Goal: Information Seeking & Learning: Learn about a topic

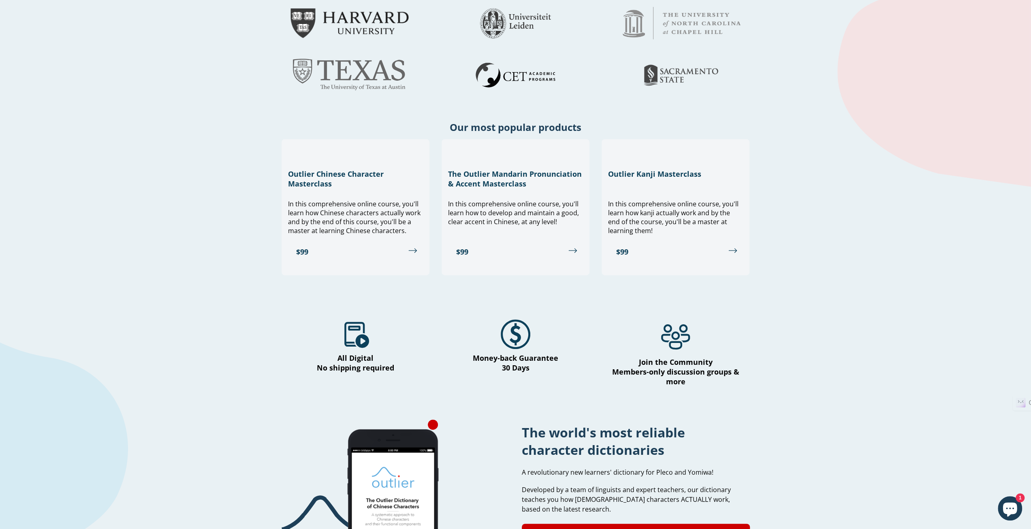
scroll to position [365, 0]
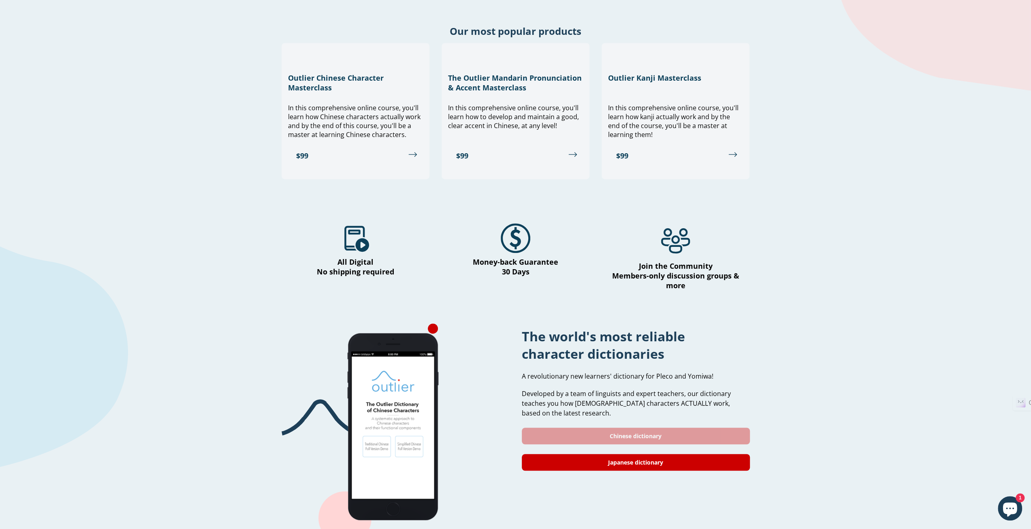
click at [659, 427] on link "Chinese dictionary" at bounding box center [636, 435] width 228 height 17
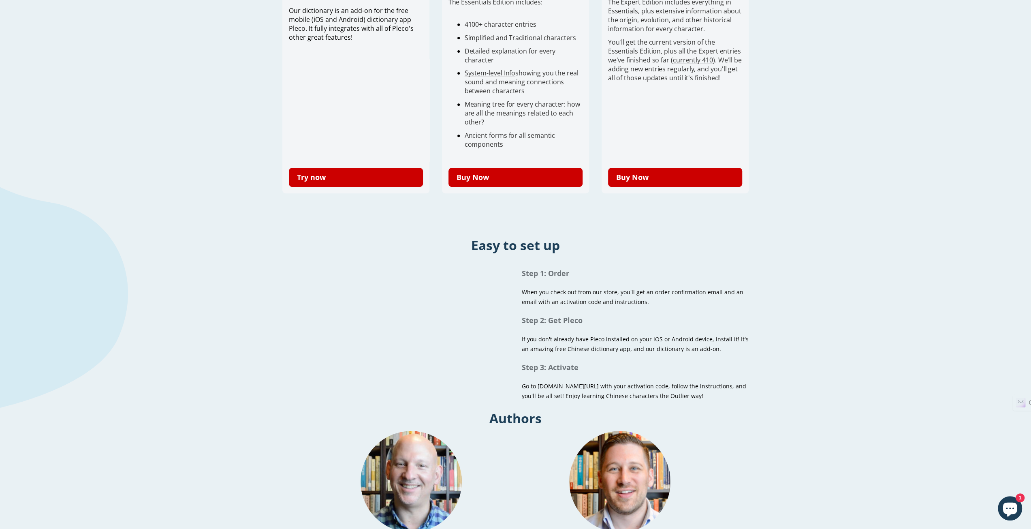
scroll to position [215, 0]
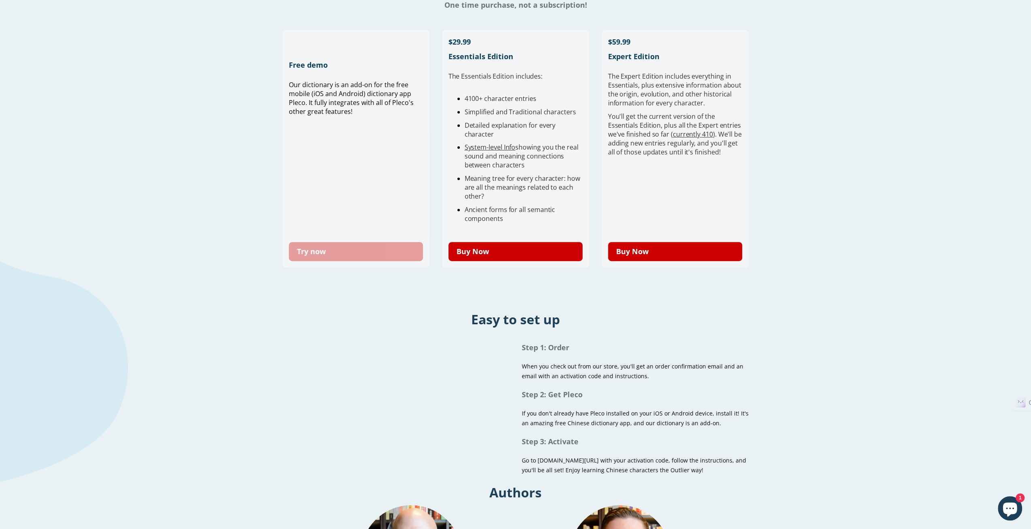
click at [345, 255] on link "Try now" at bounding box center [356, 251] width 135 height 19
click at [348, 249] on link "Try now" at bounding box center [356, 251] width 135 height 19
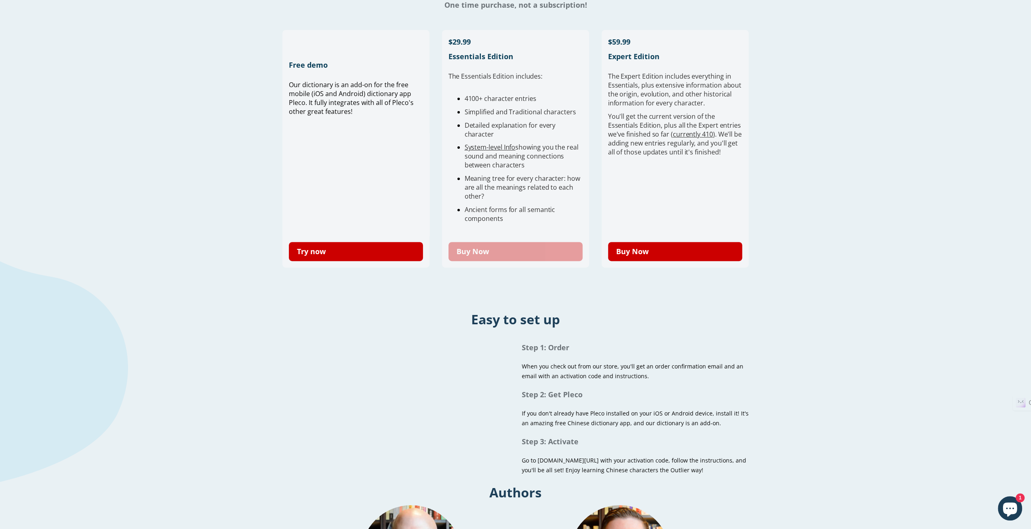
click at [464, 248] on link "Buy Now" at bounding box center [516, 251] width 135 height 19
click at [483, 252] on link "Buy Now" at bounding box center [516, 251] width 135 height 19
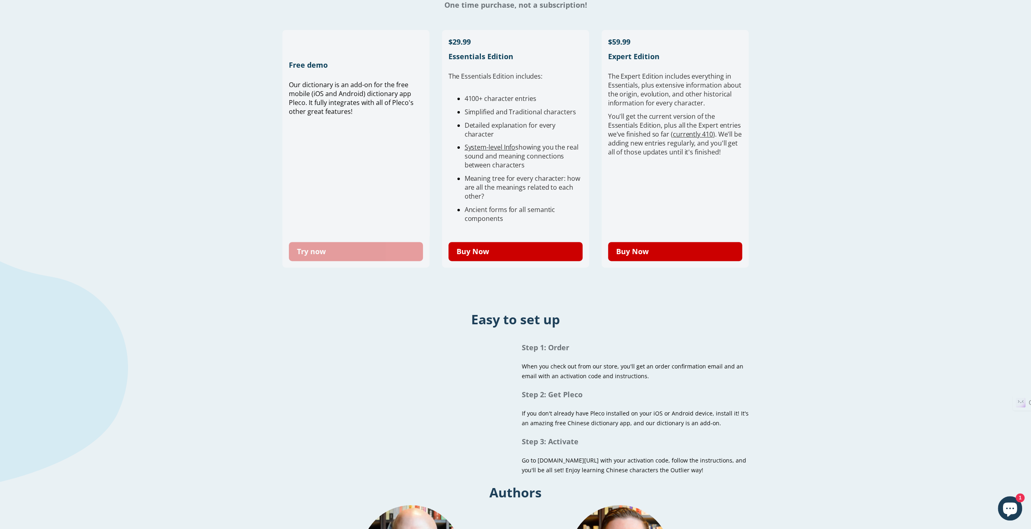
click at [398, 254] on link "Try now" at bounding box center [356, 251] width 135 height 19
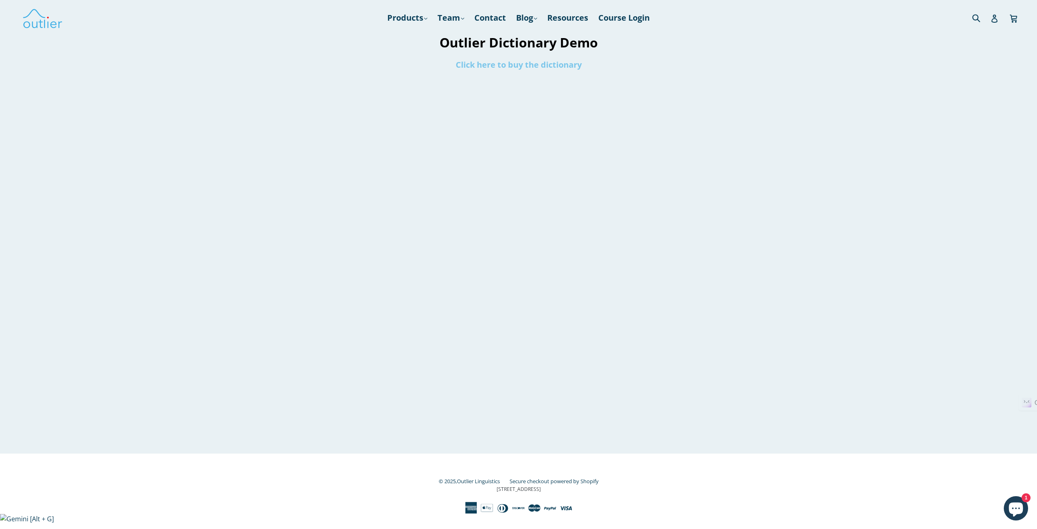
click at [511, 64] on link "Click here to buy the dictionary" at bounding box center [519, 64] width 126 height 11
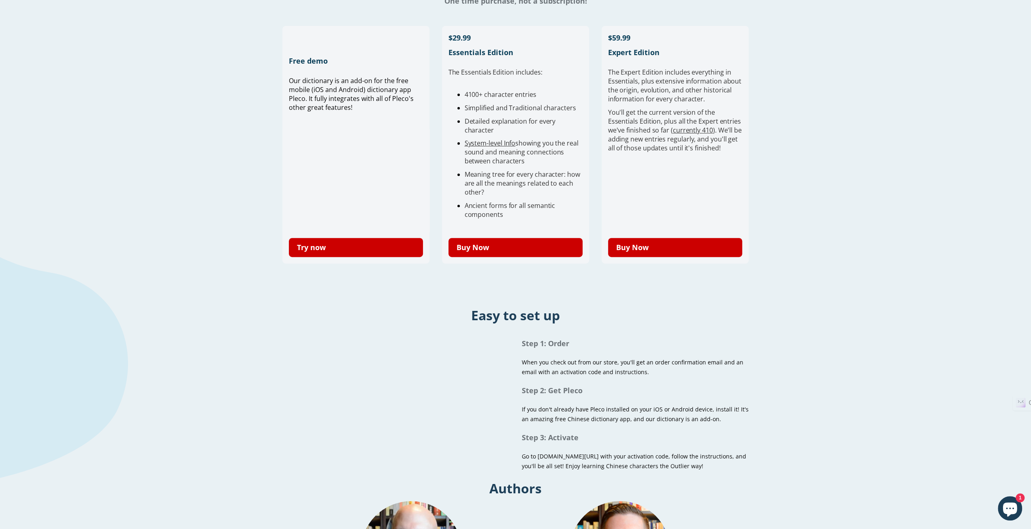
scroll to position [284, 0]
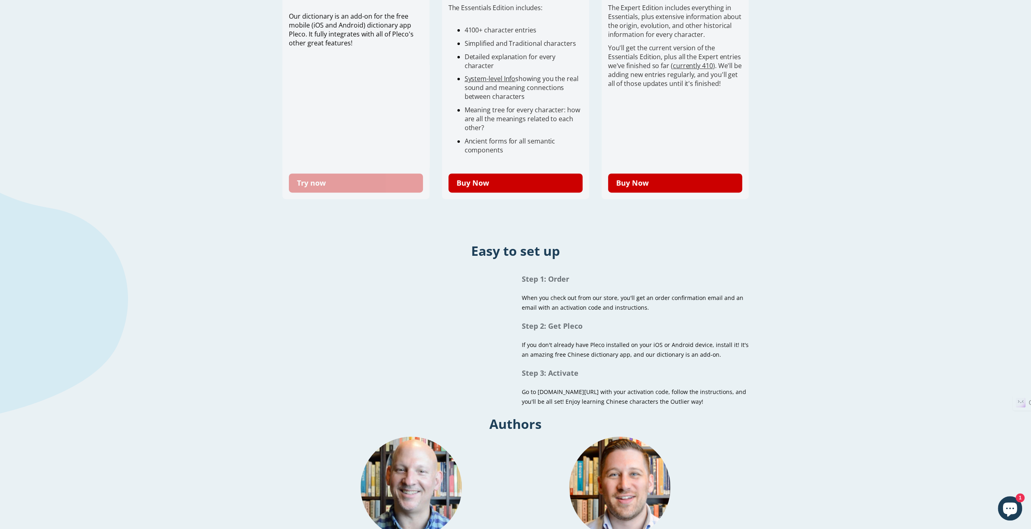
click at [393, 188] on link "Try now" at bounding box center [356, 182] width 135 height 19
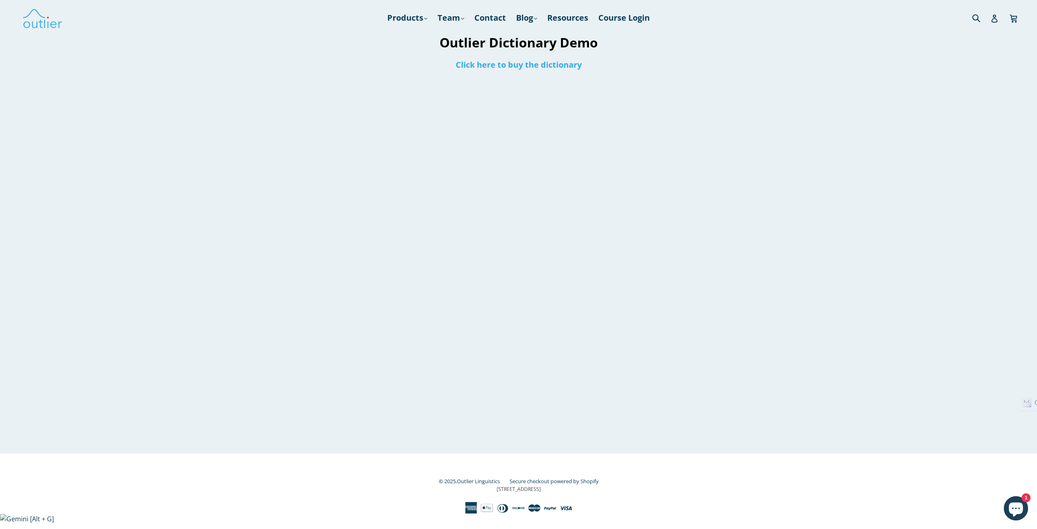
click at [363, 218] on div at bounding box center [518, 263] width 511 height 379
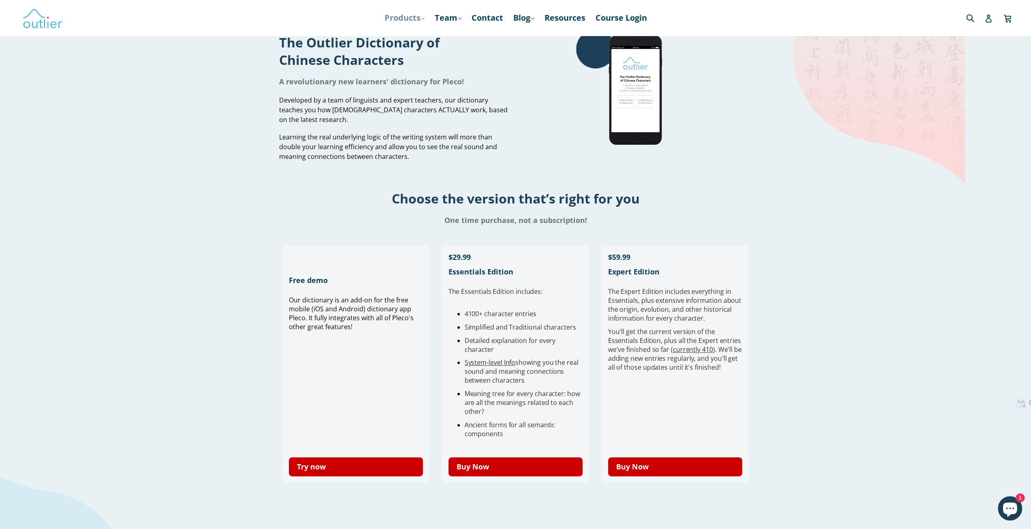
click at [408, 19] on link "Products .cls-1{fill:#231f20} expand" at bounding box center [404, 18] width 48 height 15
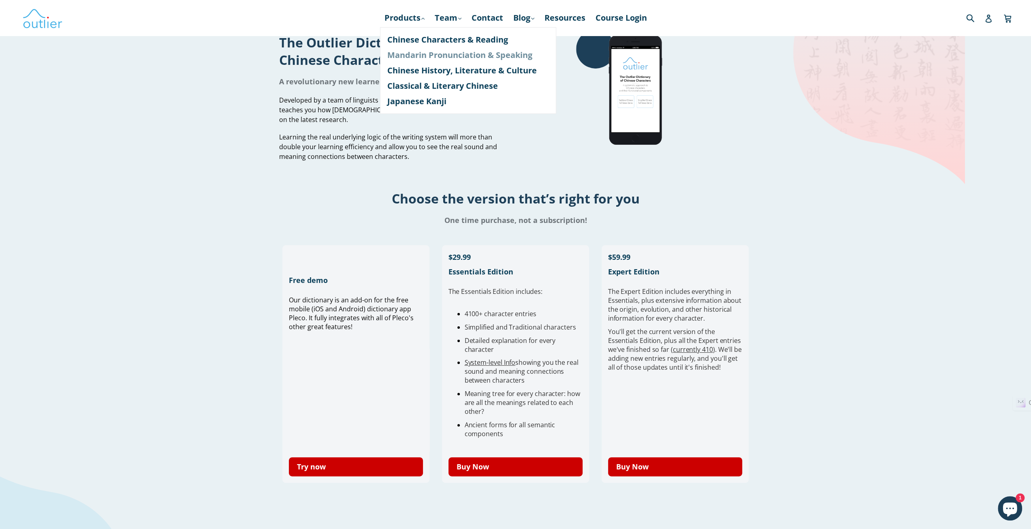
click at [445, 53] on link "Mandarin Pronunciation & Speaking" at bounding box center [468, 54] width 162 height 15
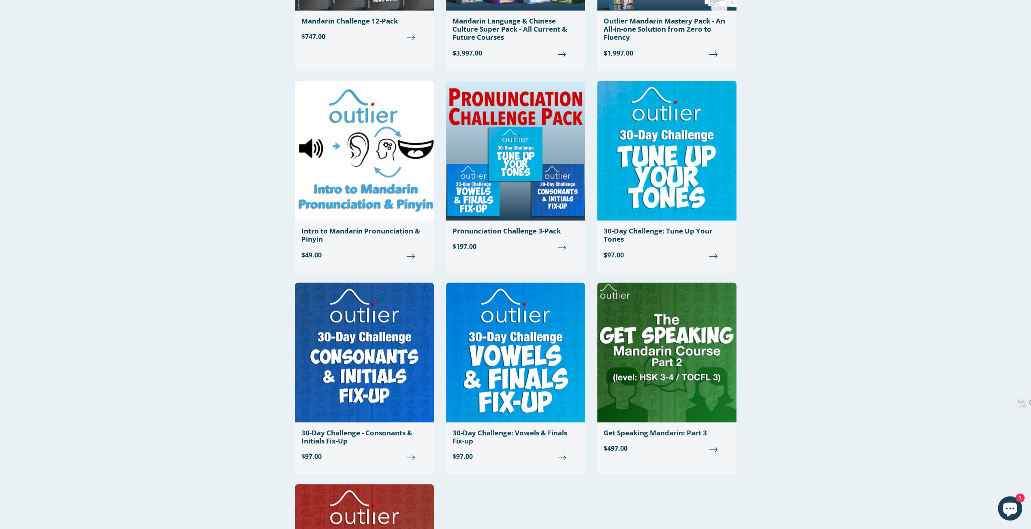
scroll to position [648, 0]
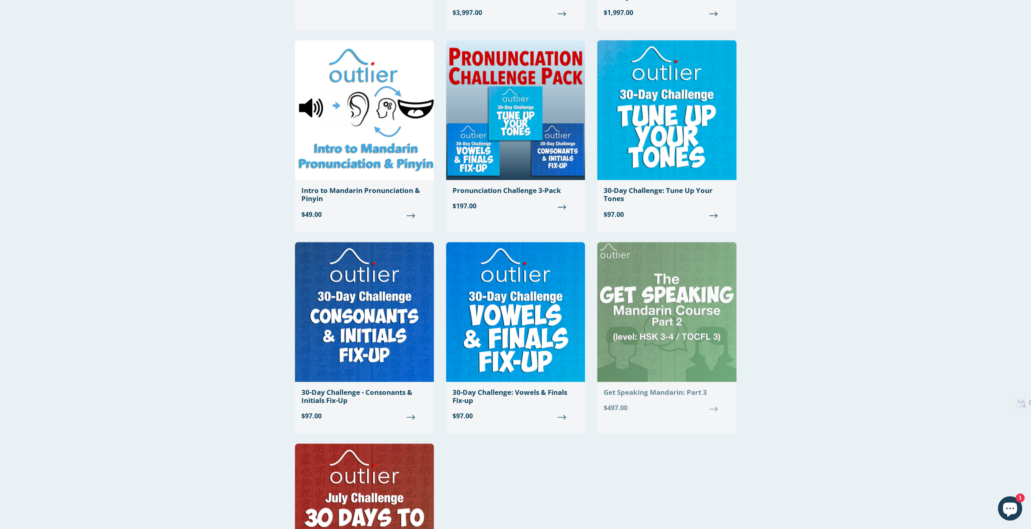
click at [627, 296] on img at bounding box center [666, 312] width 139 height 140
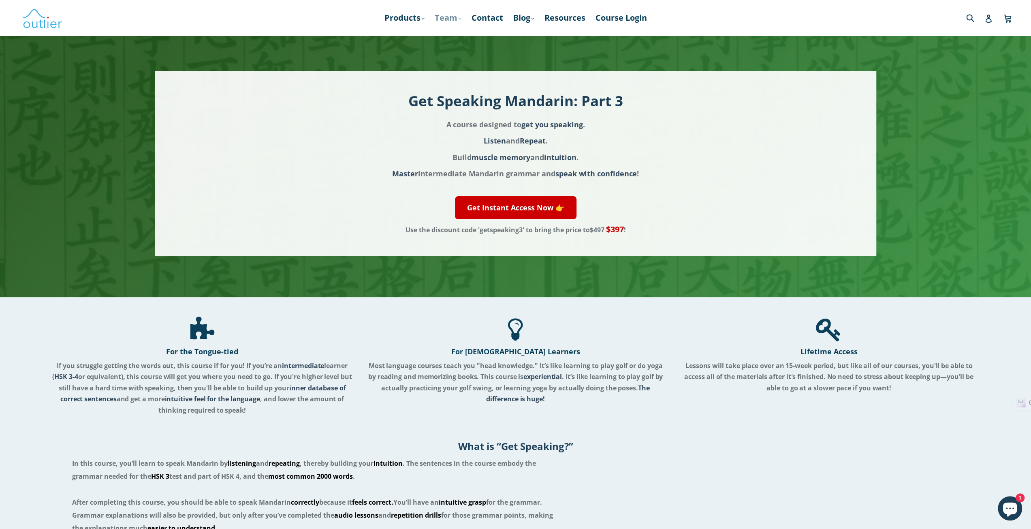
click at [450, 16] on link "Team .cls-1{fill:#231f20} expand" at bounding box center [448, 18] width 35 height 15
click at [401, 21] on link "Products .cls-1{fill:#231f20} expand" at bounding box center [404, 18] width 48 height 15
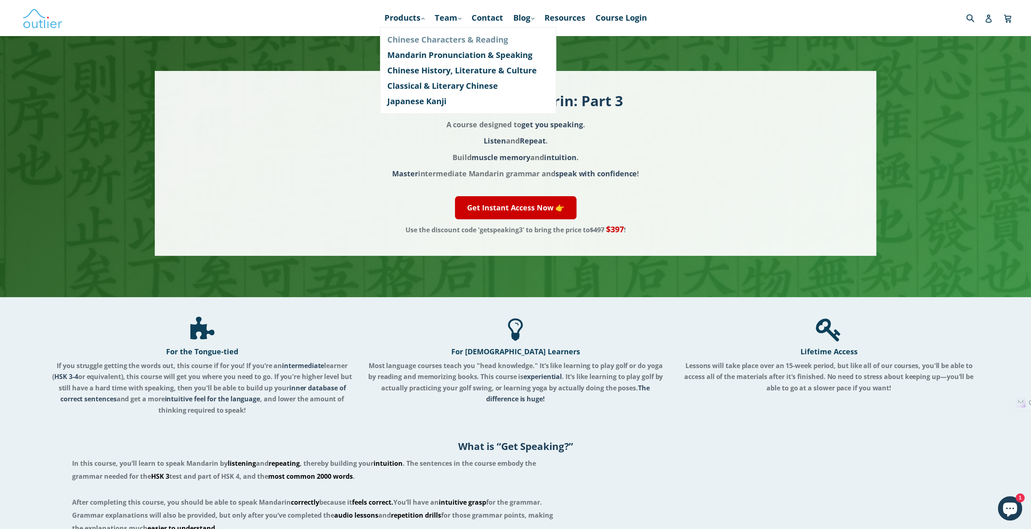
click at [405, 38] on link "Chinese Characters & Reading" at bounding box center [468, 39] width 162 height 15
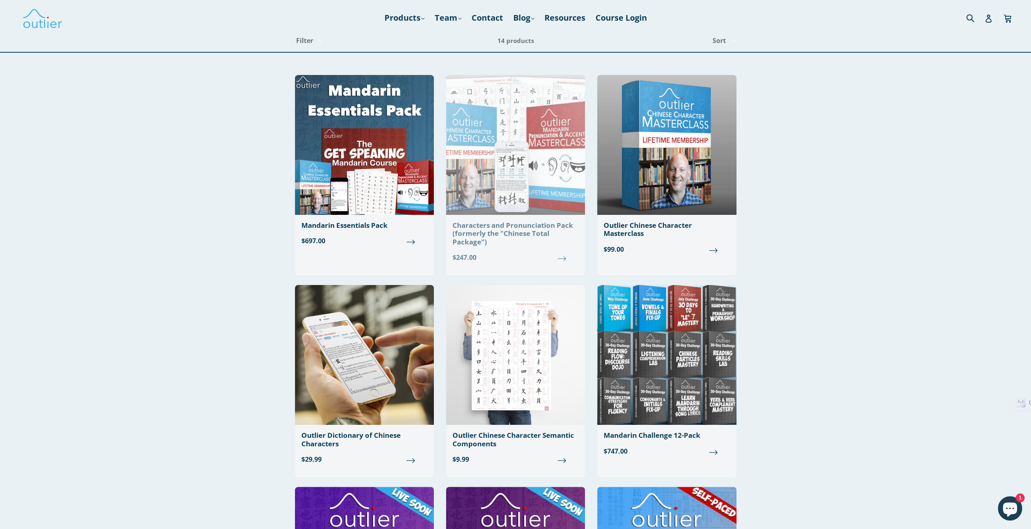
click at [505, 164] on img at bounding box center [515, 145] width 139 height 140
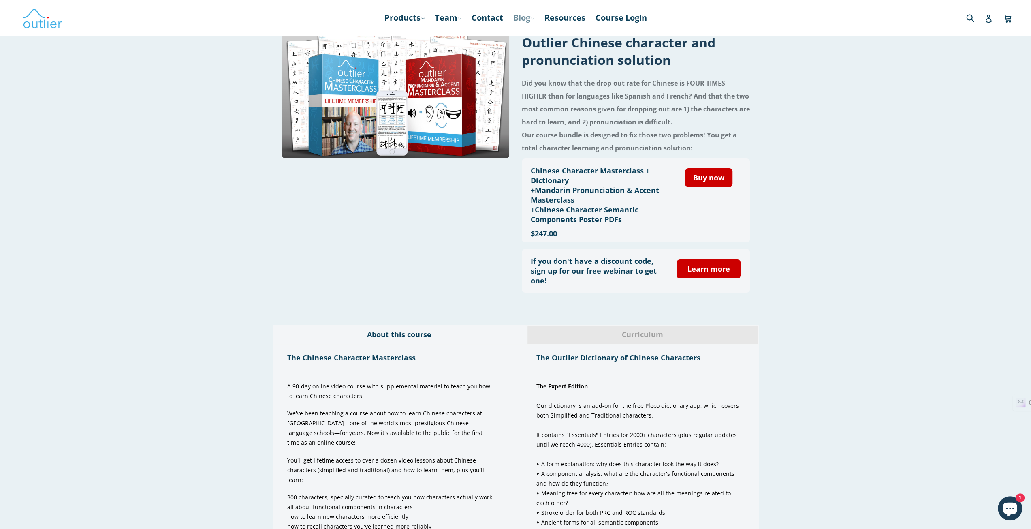
click at [526, 20] on link "Blog .cls-1{fill:#231f20} expand" at bounding box center [523, 18] width 29 height 15
click at [528, 38] on link "Chinese" at bounding box center [540, 39] width 49 height 15
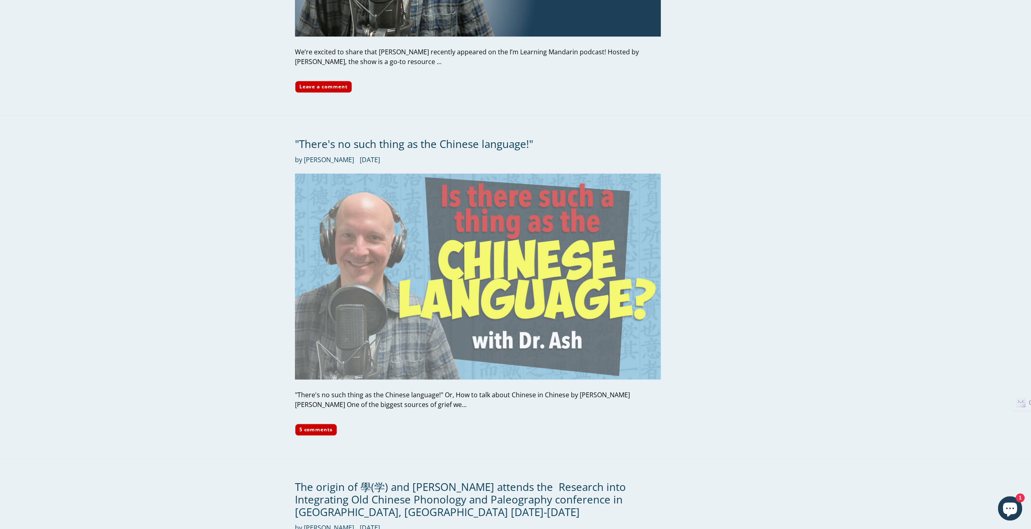
scroll to position [608, 0]
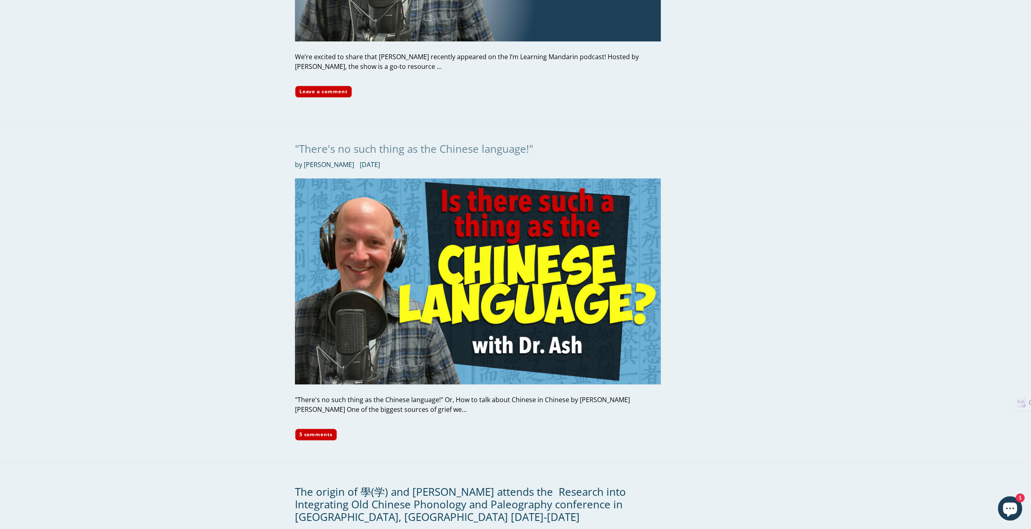
click at [431, 141] on link ""There's no such thing as the Chinese language!"" at bounding box center [414, 148] width 238 height 15
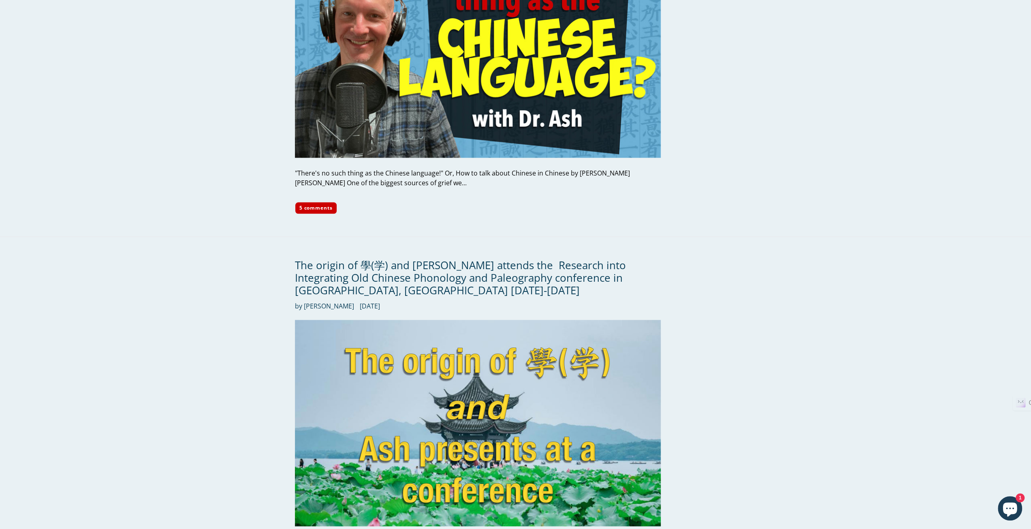
scroll to position [972, 0]
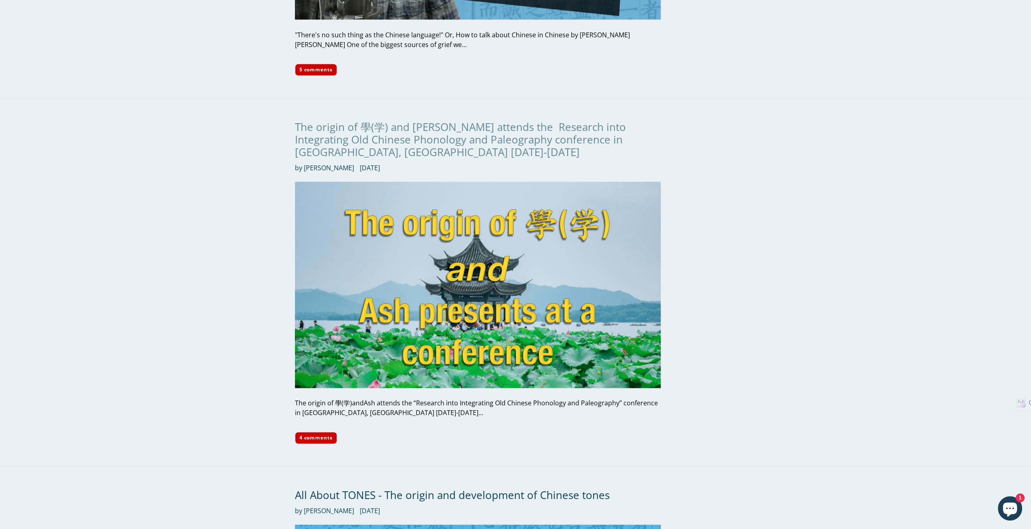
click at [376, 120] on link "The origin of 學(学) and [PERSON_NAME] attends the  Research into Integrating Old…" at bounding box center [460, 140] width 331 height 40
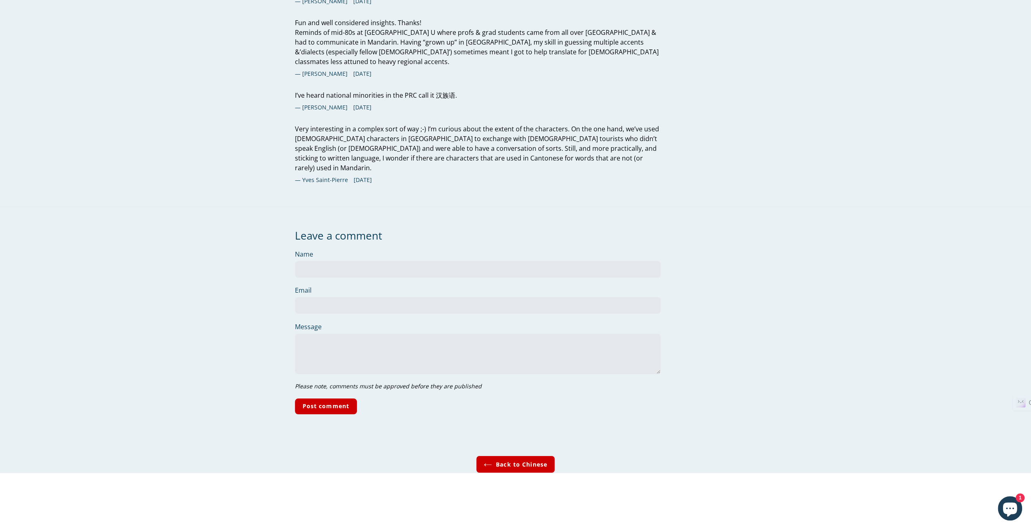
scroll to position [2860, 0]
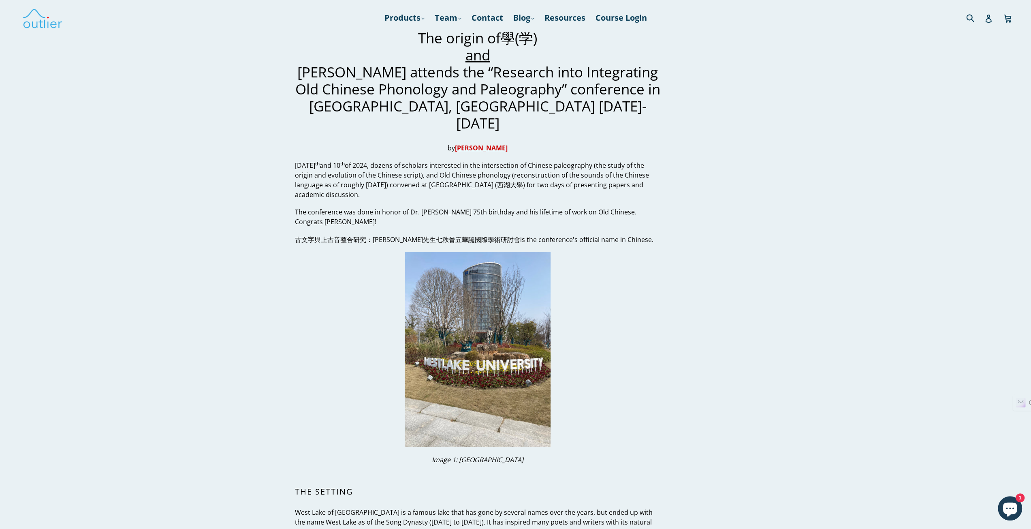
click at [459, 108] on h1 "The origin of 學 ( 学 ) and Ash attends the “Research into Integrating Old Chines…" at bounding box center [478, 81] width 366 height 102
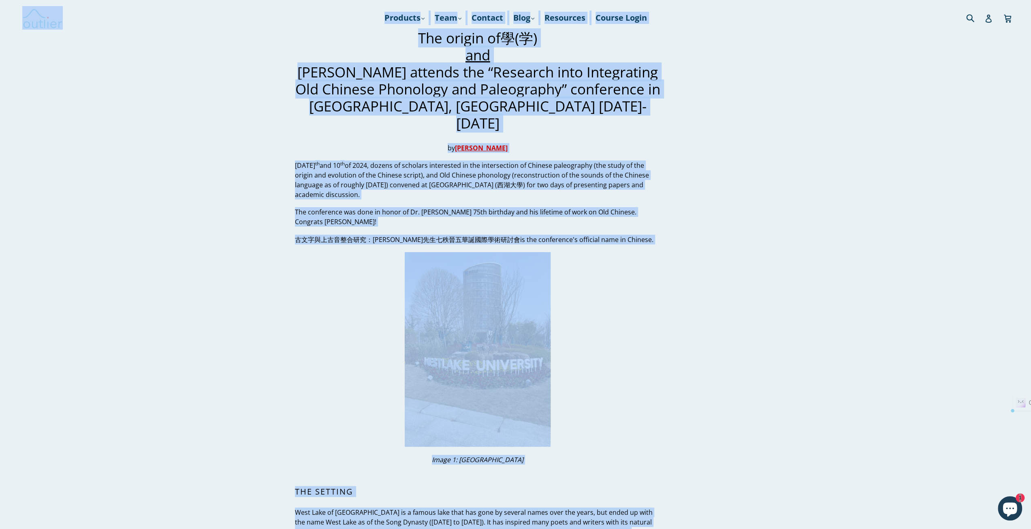
copy body "The origin of 學(学) and Dr. Ash attends the  Research into Integrating – Outlier…"
